Goal: Navigation & Orientation: Find specific page/section

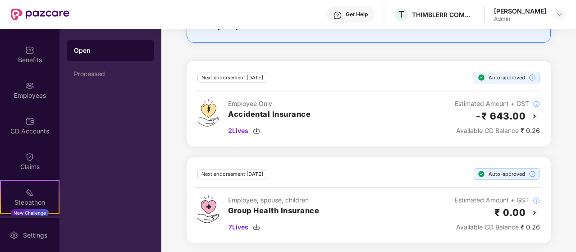
scroll to position [24, 0]
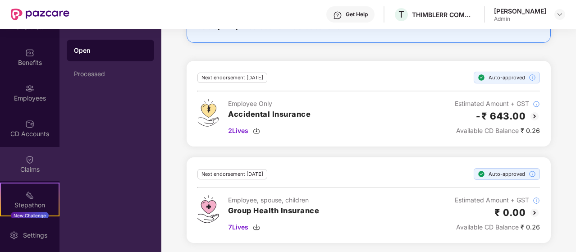
click at [37, 160] on div "Claims" at bounding box center [30, 164] width 60 height 34
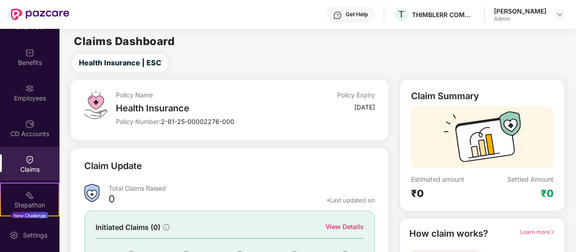
scroll to position [100, 0]
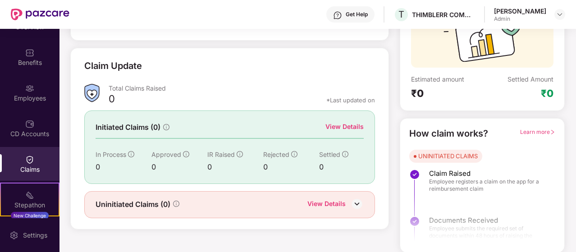
click at [321, 200] on div "View Details" at bounding box center [327, 205] width 38 height 12
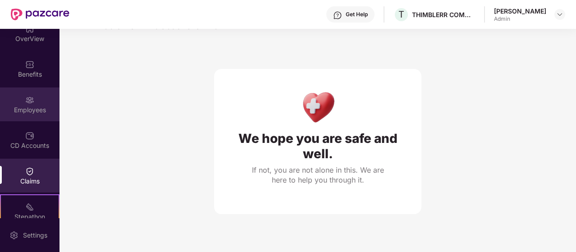
scroll to position [10, 0]
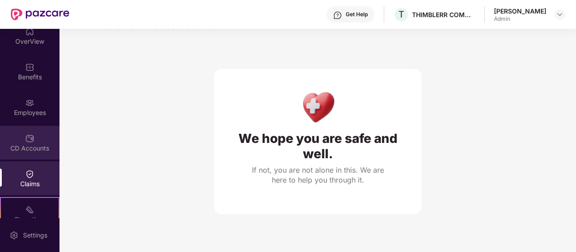
click at [33, 148] on div "CD Accounts" at bounding box center [30, 148] width 60 height 9
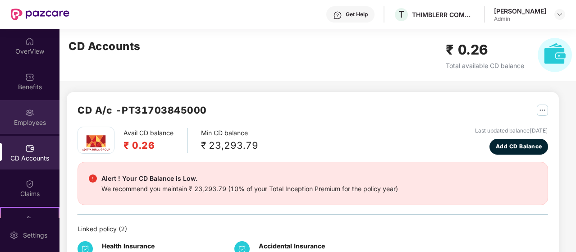
click at [31, 113] on img at bounding box center [29, 112] width 9 height 9
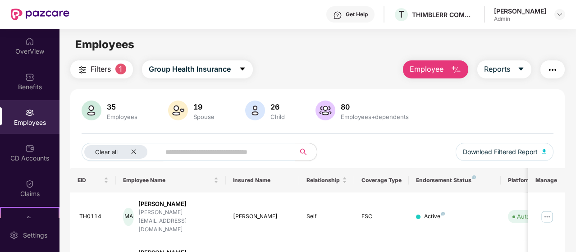
click at [557, 69] on img "button" at bounding box center [553, 70] width 11 height 11
click at [347, 46] on div "Employees" at bounding box center [318, 44] width 516 height 17
click at [558, 11] on img at bounding box center [560, 14] width 7 height 7
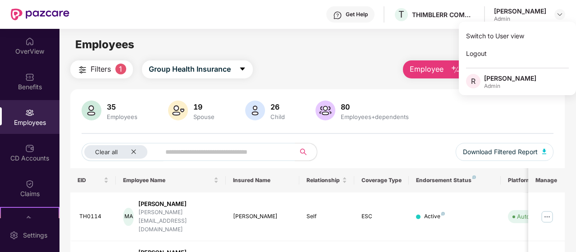
click at [328, 43] on div "Employees" at bounding box center [318, 44] width 516 height 17
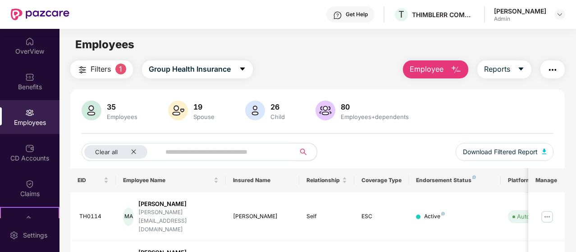
click at [286, 43] on div "Employees" at bounding box center [318, 44] width 516 height 17
click at [28, 78] on img at bounding box center [29, 77] width 9 height 9
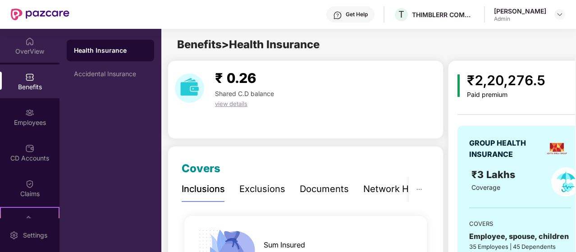
click at [34, 44] on div "OverView" at bounding box center [30, 46] width 60 height 34
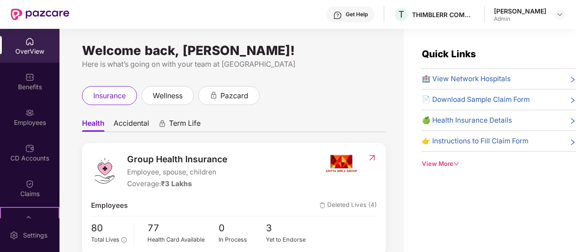
click at [27, 42] on img at bounding box center [29, 41] width 9 height 9
click at [313, 56] on div "Welcome back, [PERSON_NAME]! Here is what’s going on with your team at [GEOGRAP…" at bounding box center [234, 58] width 304 height 23
click at [557, 11] on img at bounding box center [560, 14] width 7 height 7
click at [351, 66] on div "Here is what’s going on with your team at [GEOGRAPHIC_DATA]" at bounding box center [234, 64] width 304 height 11
click at [445, 163] on div "View More" at bounding box center [499, 163] width 154 height 9
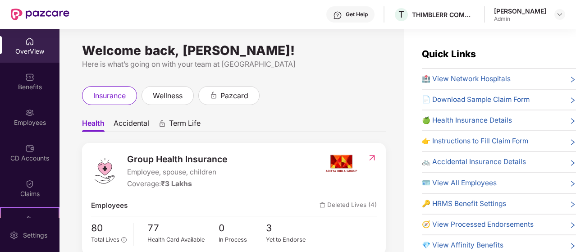
scroll to position [29, 0]
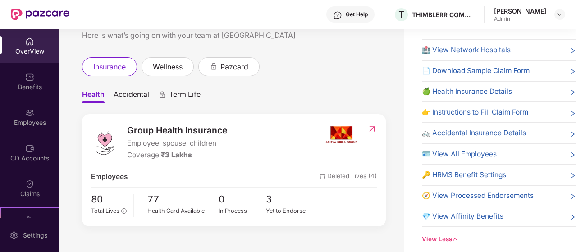
click at [548, 154] on div "🪪 View All Employees" at bounding box center [499, 154] width 154 height 11
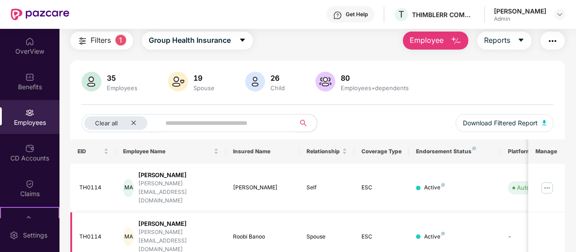
scroll to position [0, 90]
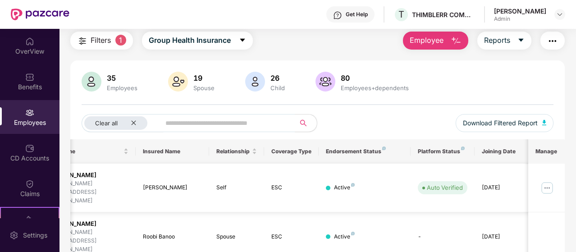
click at [551, 182] on img at bounding box center [547, 188] width 14 height 14
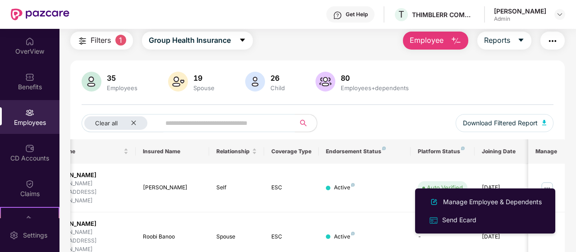
scroll to position [30, 0]
click at [450, 117] on div "Download Filtered Report" at bounding box center [500, 125] width 107 height 25
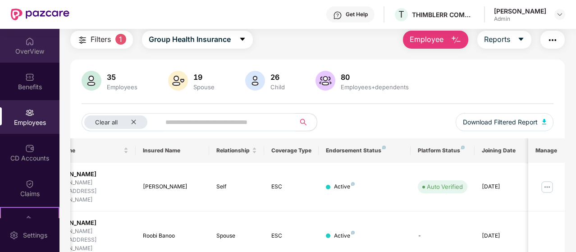
click at [40, 48] on div "OverView" at bounding box center [30, 51] width 60 height 9
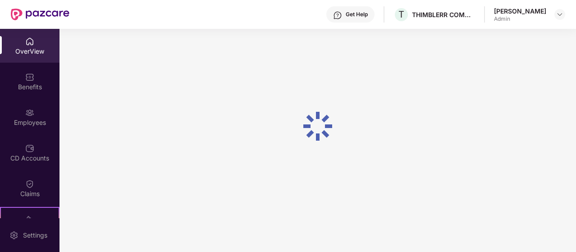
scroll to position [29, 0]
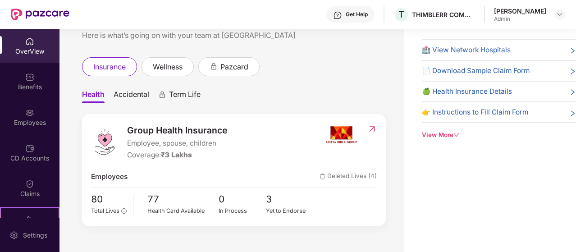
click at [456, 133] on icon "down" at bounding box center [457, 135] width 6 height 6
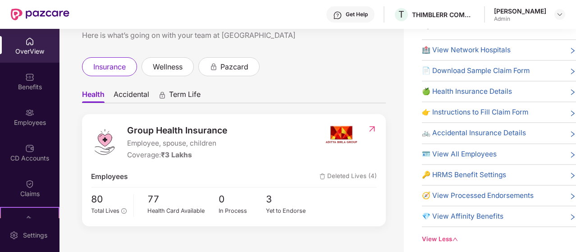
click at [327, 81] on div "Health Accidental Term Life Group Health Insurance Employee, spouse, children C…" at bounding box center [234, 195] width 304 height 239
click at [32, 46] on div "OverView" at bounding box center [30, 46] width 60 height 34
